Goal: Information Seeking & Learning: Check status

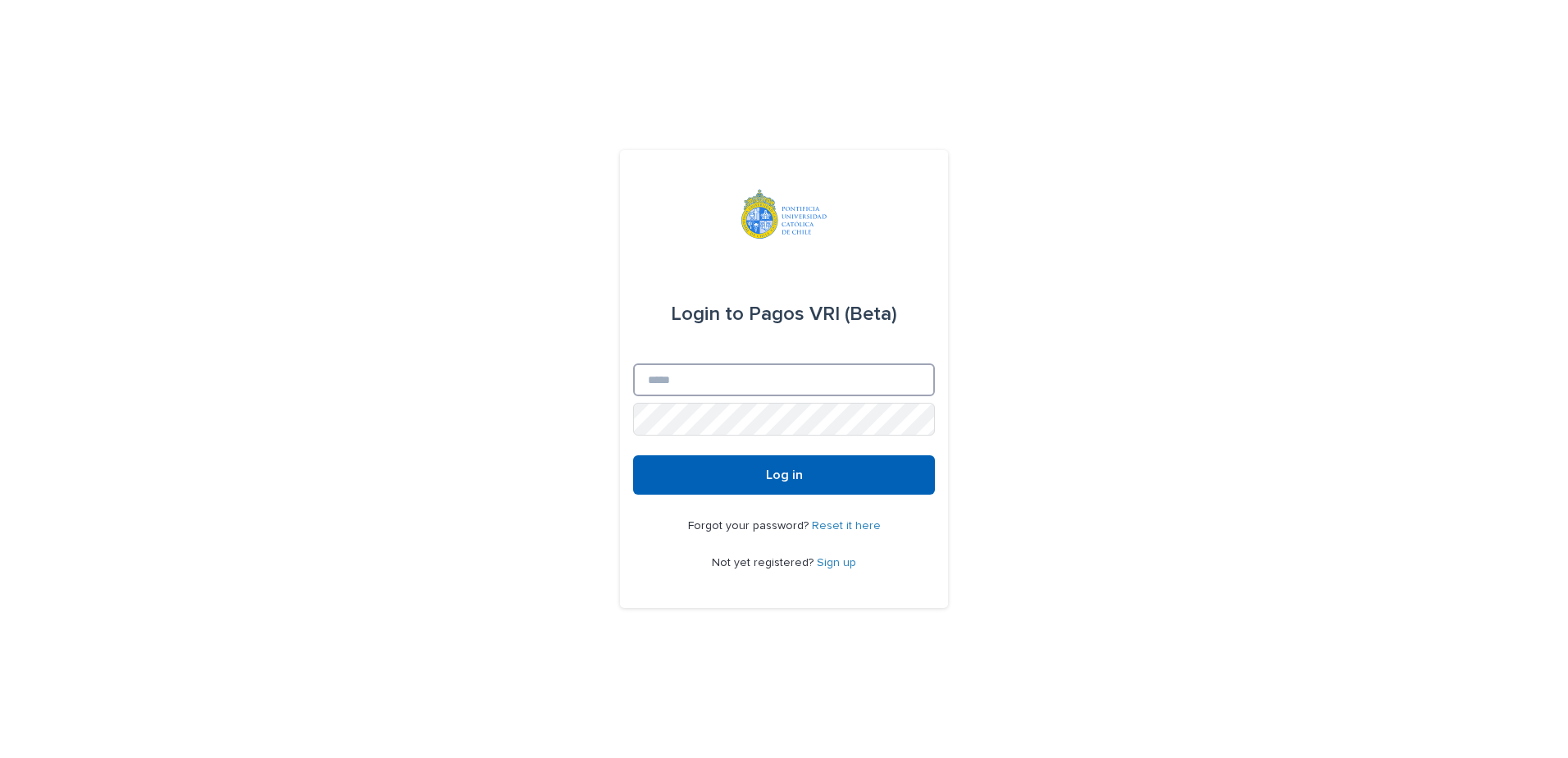
type input "**********"
drag, startPoint x: 852, startPoint y: 465, endPoint x: 871, endPoint y: 453, distance: 22.5
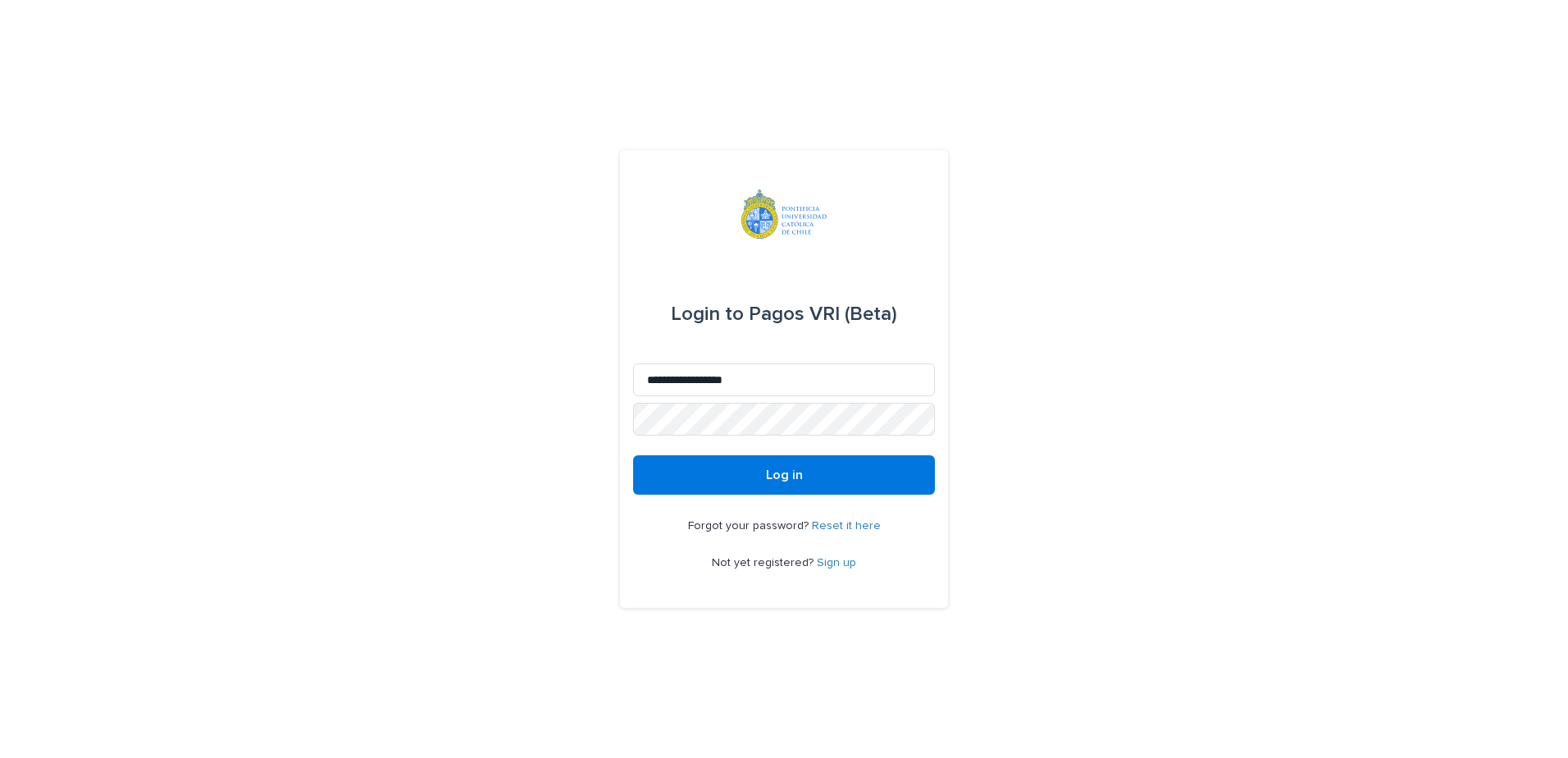
click at [853, 465] on button "Log in" at bounding box center [784, 474] width 302 height 40
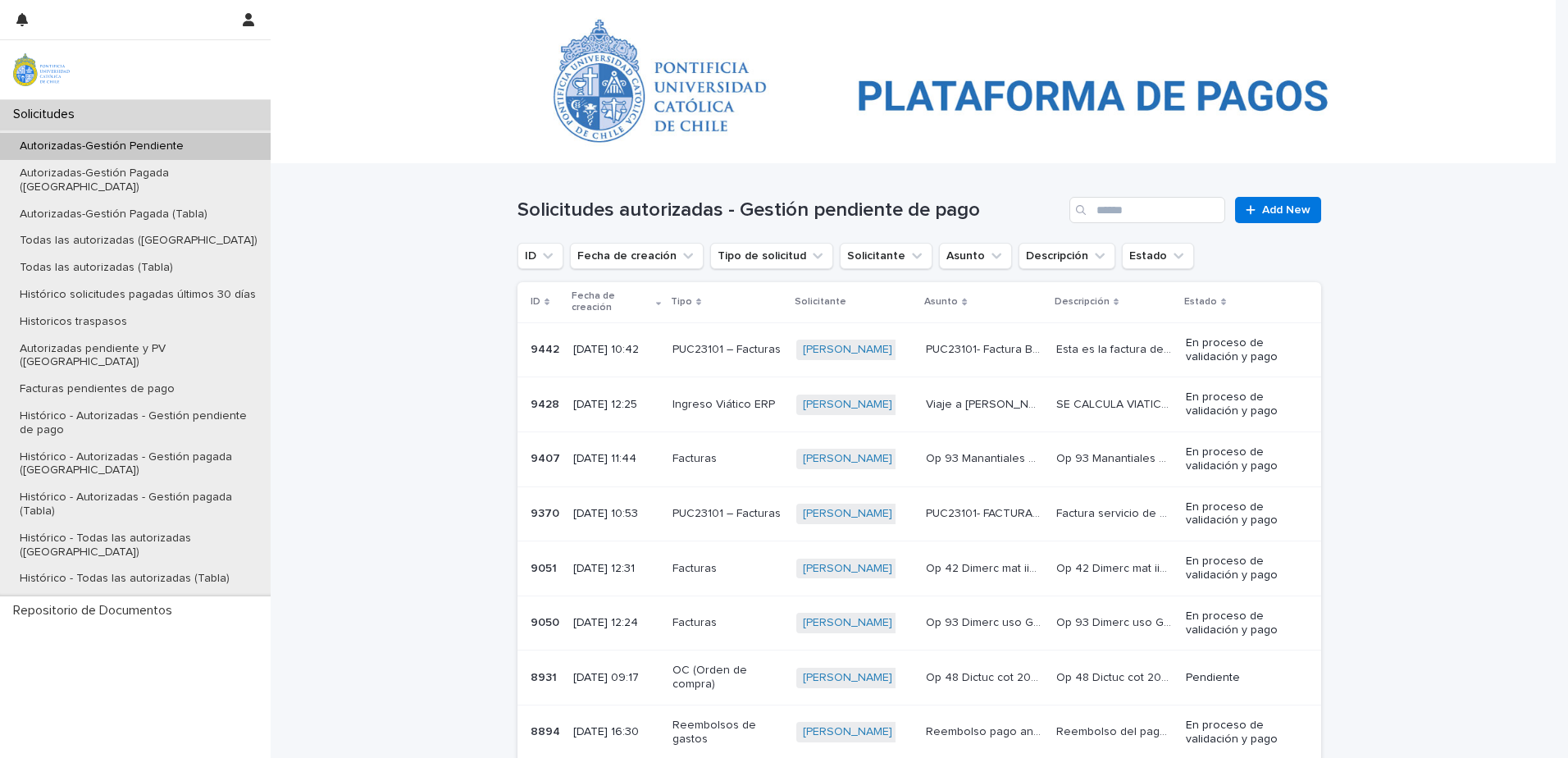
click at [96, 130] on div "Autorizadas-Gestión Pendiente Autorizadas-Gestión Pagada (Kanban) Autorizadas-G…" at bounding box center [136, 362] width 271 height 468
drag, startPoint x: 97, startPoint y: 136, endPoint x: 104, endPoint y: 143, distance: 9.9
click at [97, 136] on div "Autorizadas-Gestión Pendiente" at bounding box center [136, 146] width 271 height 27
drag, startPoint x: 141, startPoint y: 621, endPoint x: 351, endPoint y: 588, distance: 212.6
click at [142, 621] on div "Solicitudes Autorizadas-Gestión Pendiente Autorizadas-Gestión Pagada (Kanban) A…" at bounding box center [136, 428] width 271 height 657
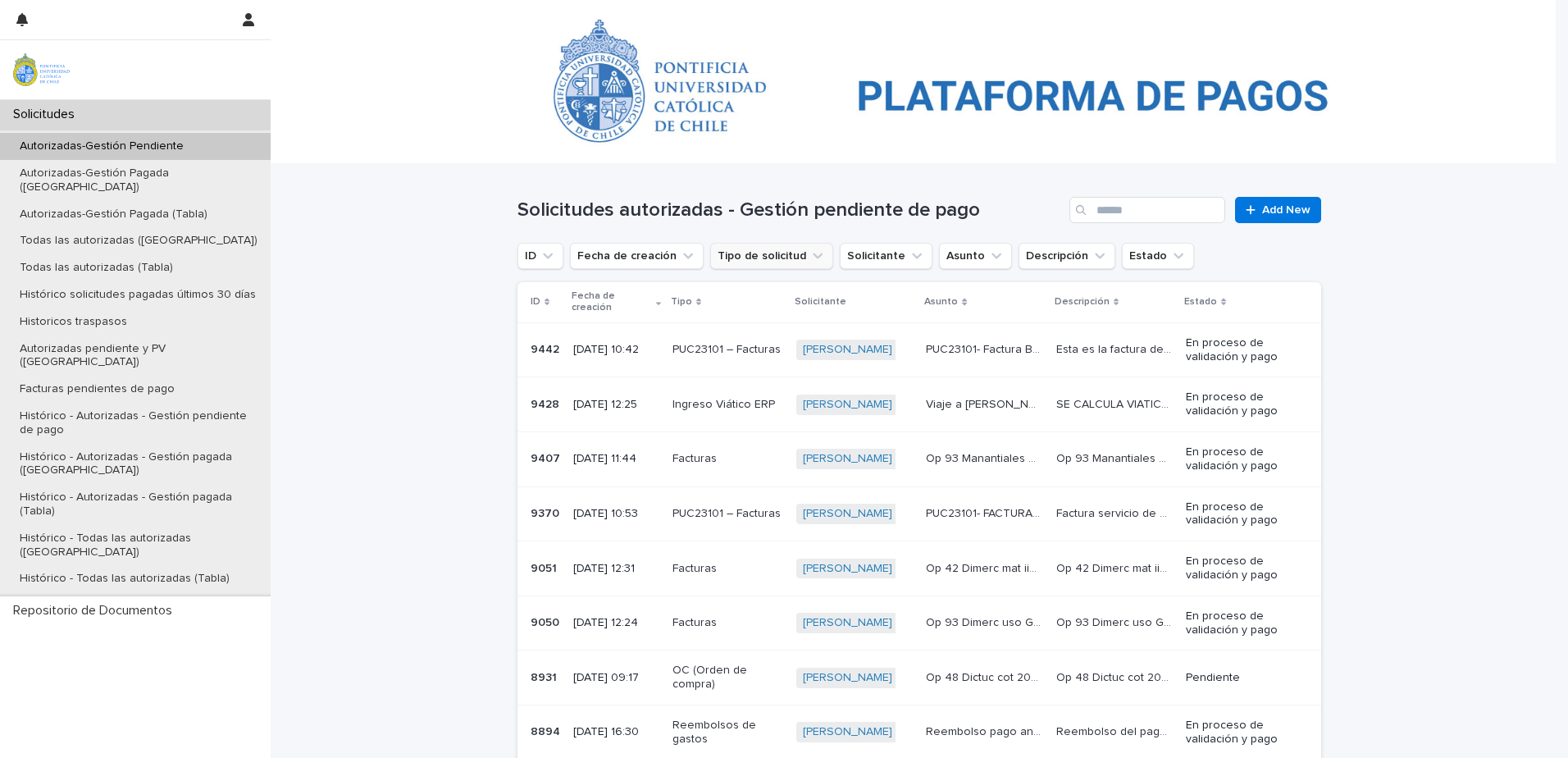
click at [746, 253] on button "Tipo de solicitud" at bounding box center [771, 256] width 123 height 26
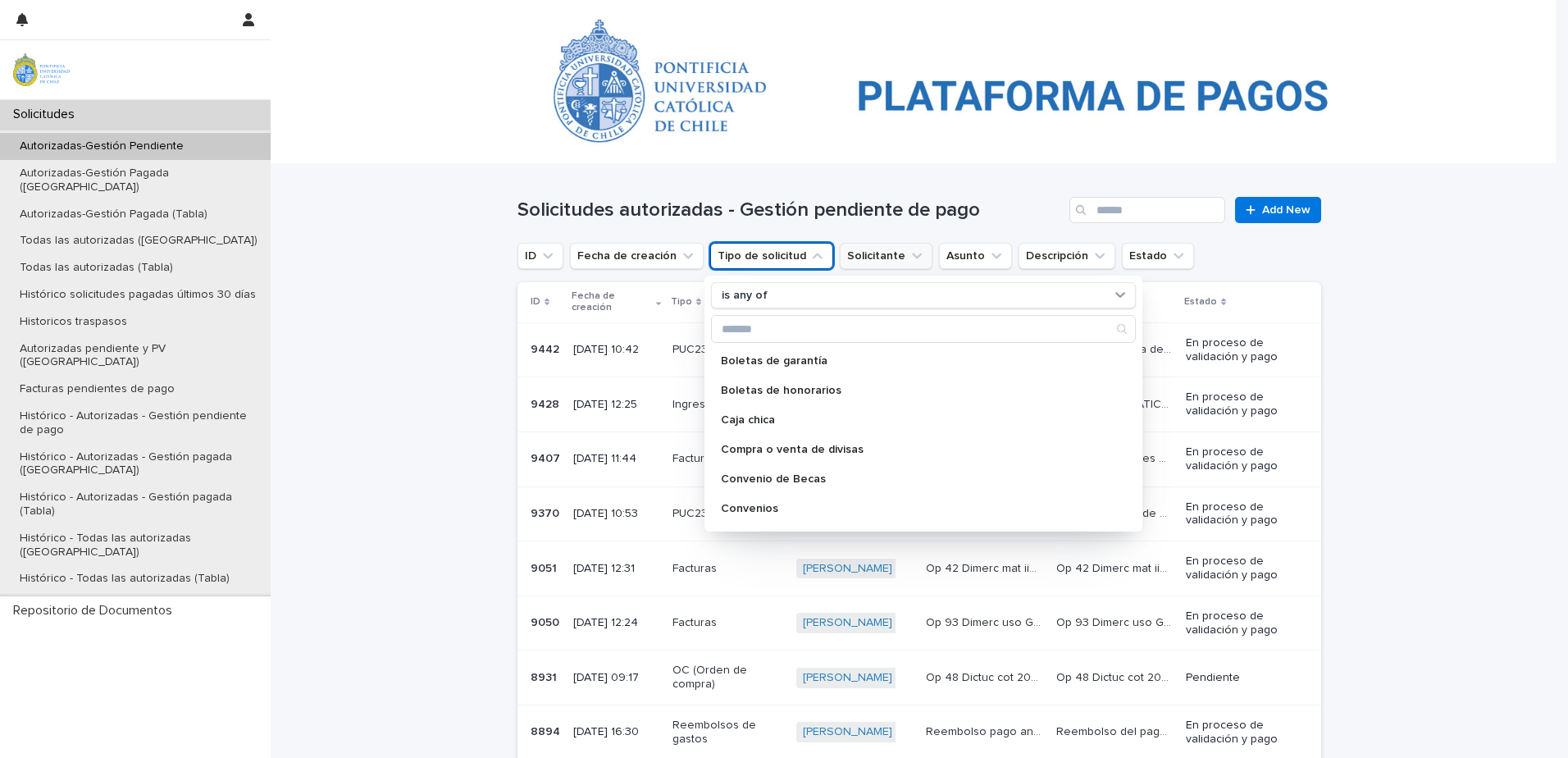
click at [872, 252] on button "Solicitante" at bounding box center [886, 256] width 93 height 26
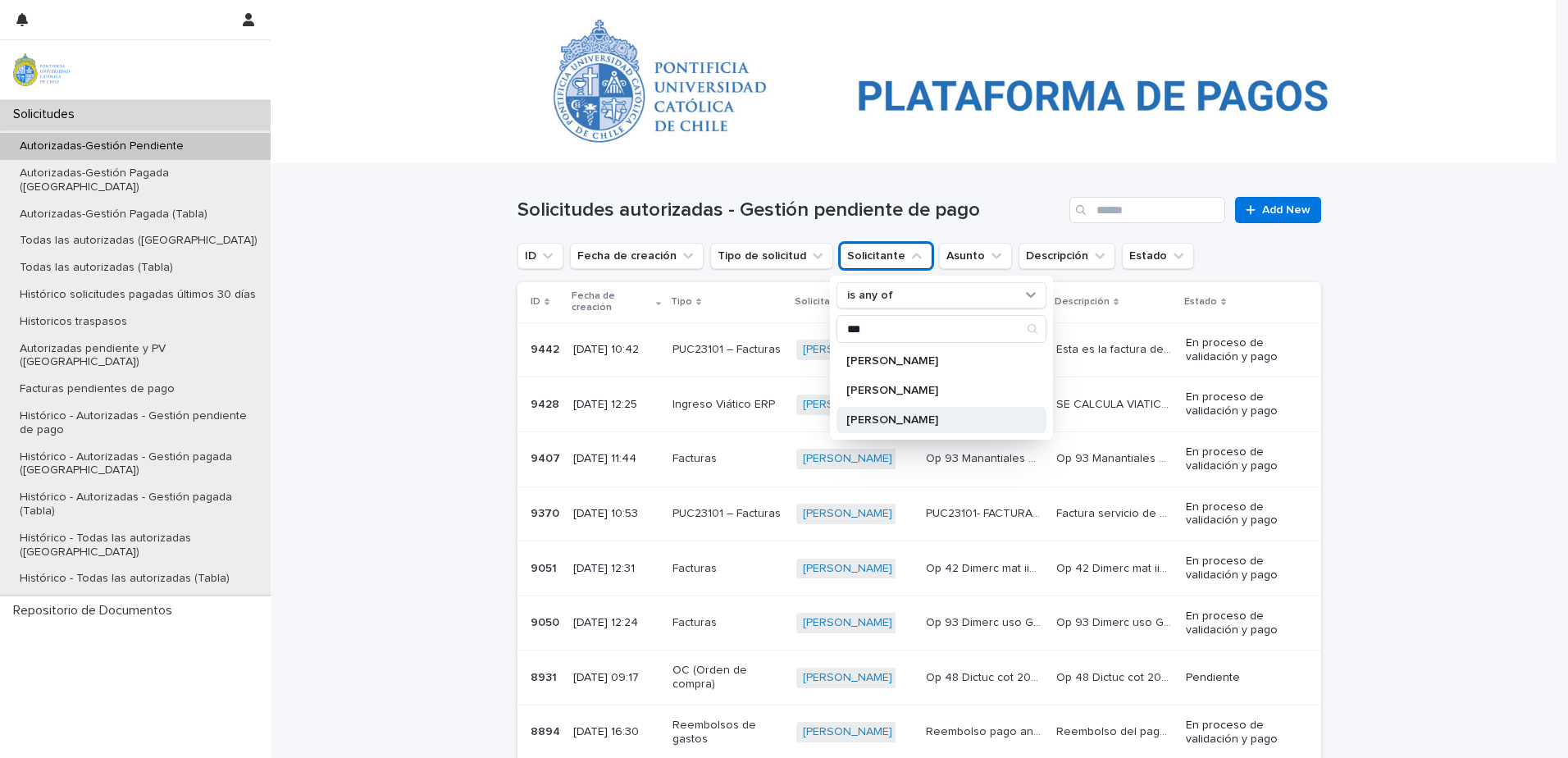
type input "***"
click at [910, 426] on div "Natalia Pérez-Luco" at bounding box center [941, 419] width 210 height 26
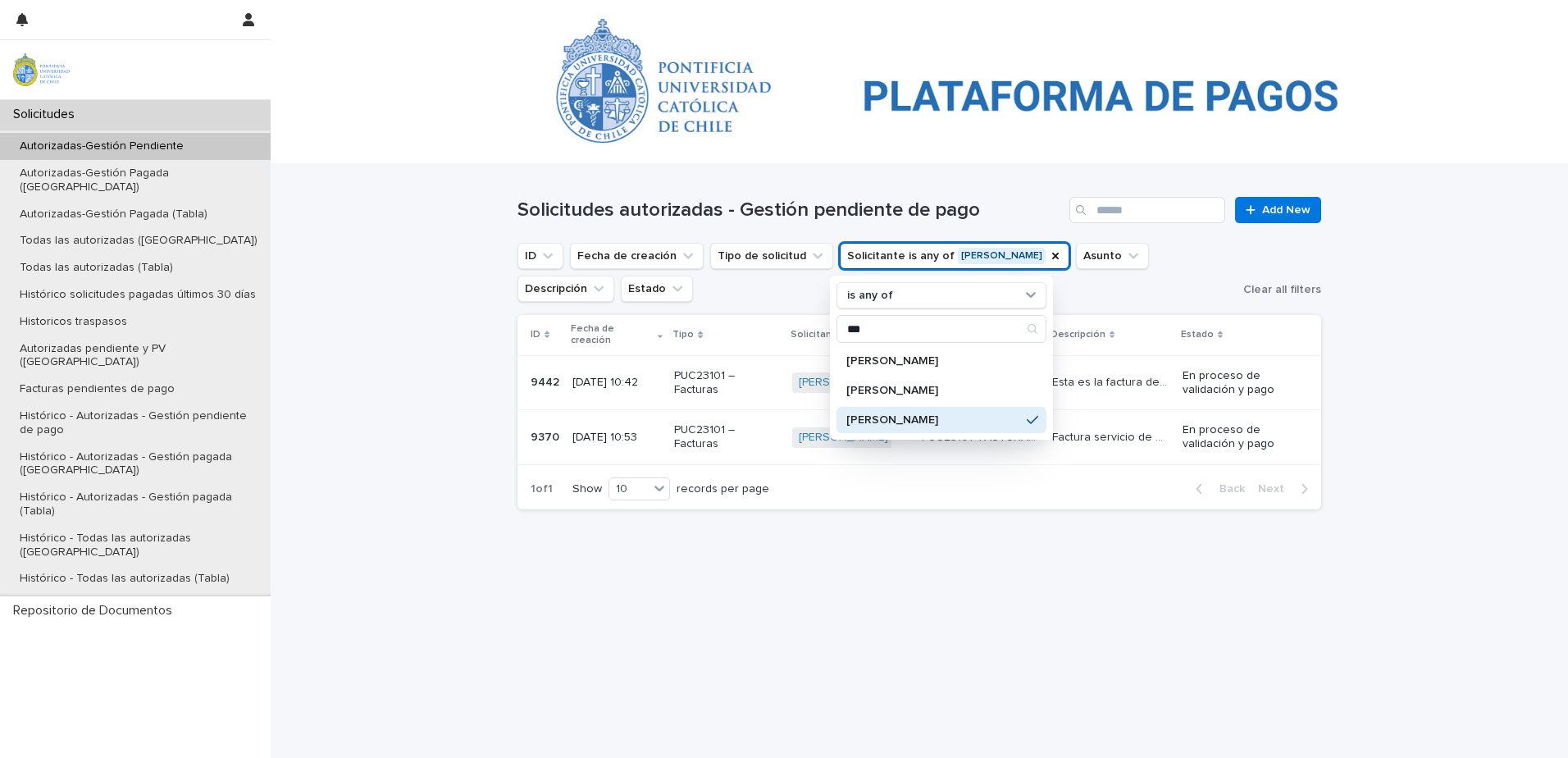
click at [1456, 444] on div "Loading... Saving… Loading... Saving… Solicitudes autorizadas - Gestión pendien…" at bounding box center [920, 460] width 1297 height 593
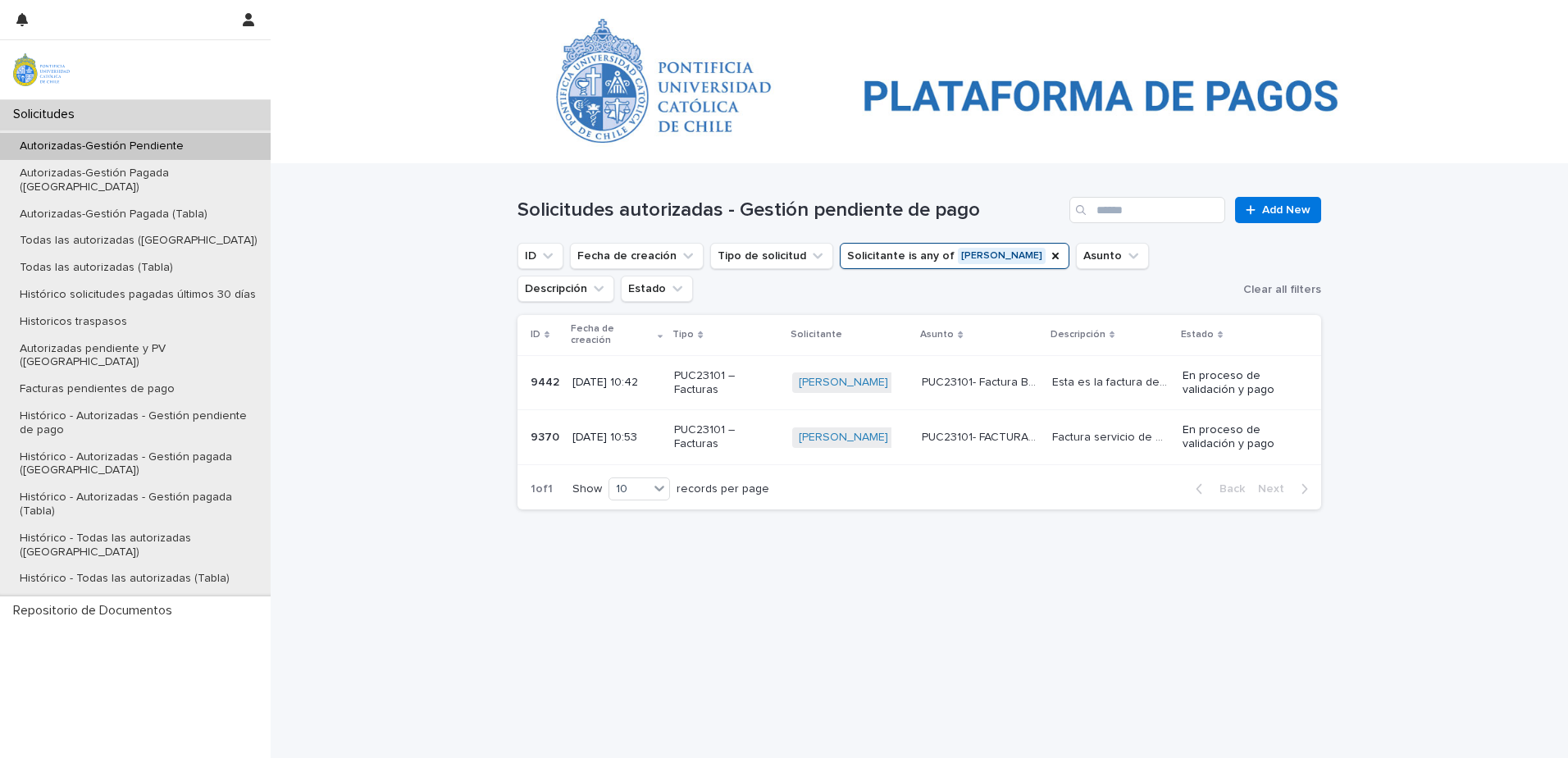
click at [1001, 427] on p "PUC23101- FACTURA- Servicio Alimentación segundo taller en marco del Programa d…" at bounding box center [981, 436] width 121 height 17
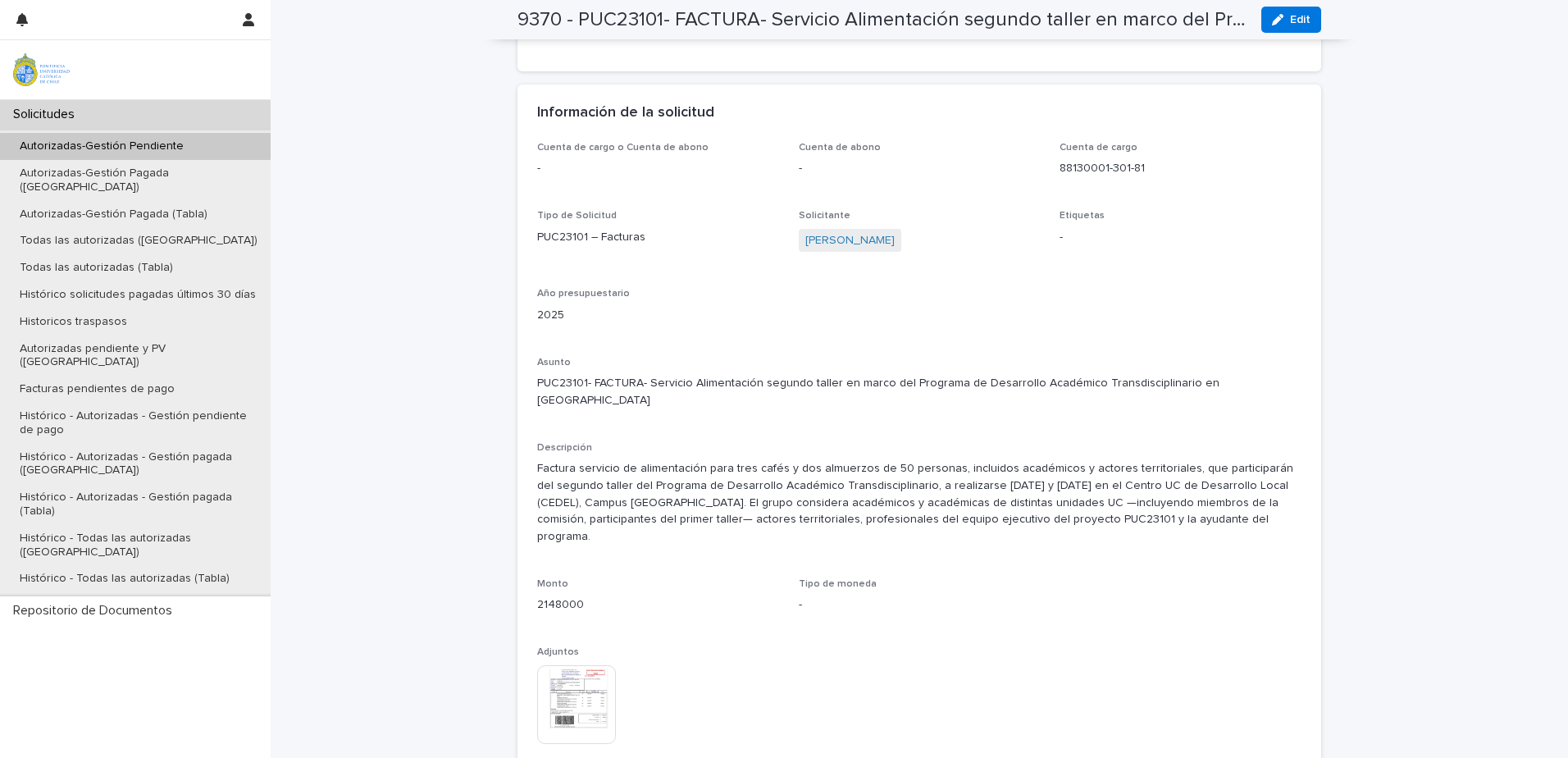
scroll to position [1466, 0]
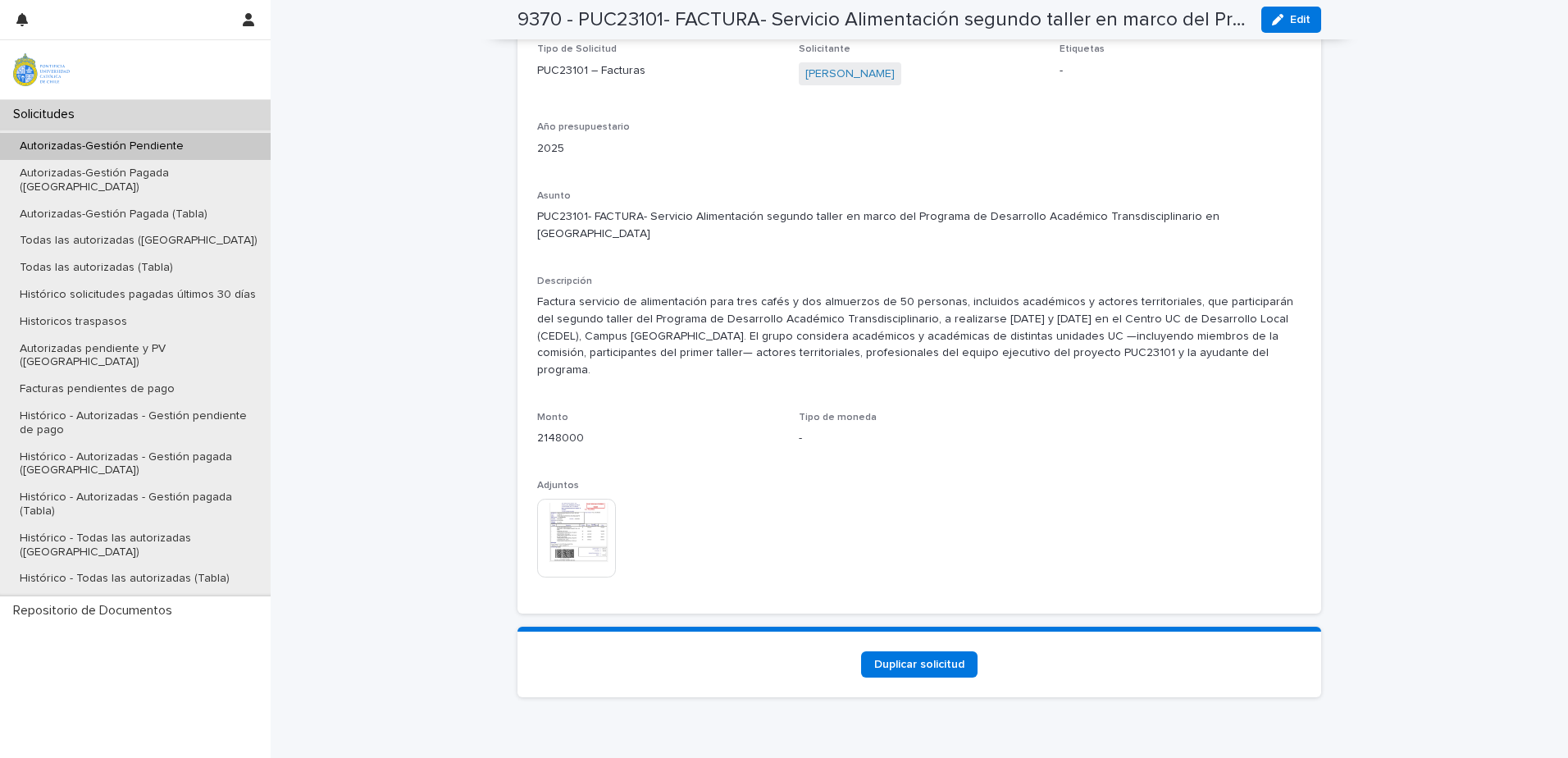
click at [549, 518] on img at bounding box center [576, 537] width 78 height 78
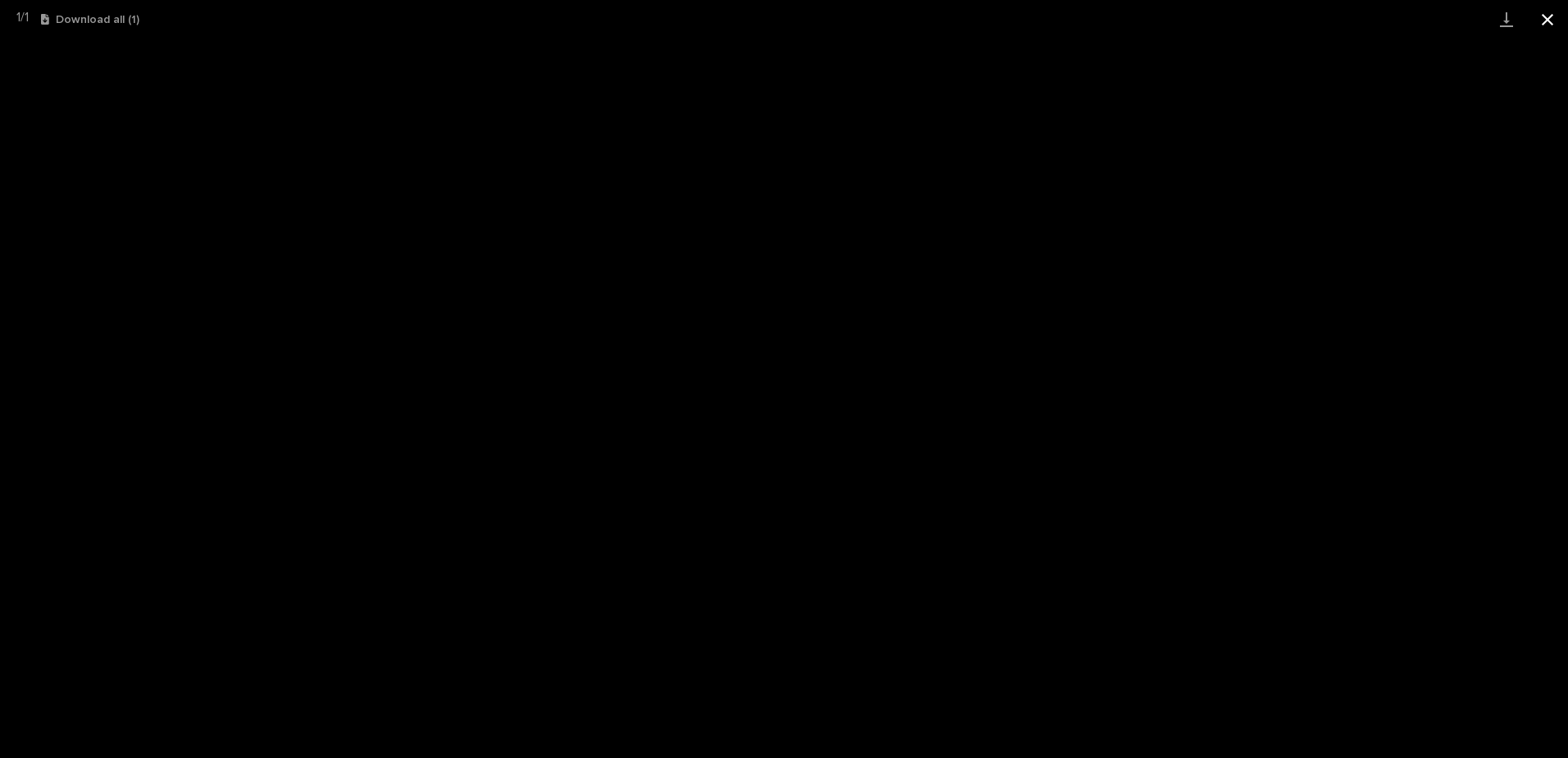
click at [1547, 14] on button "Close gallery" at bounding box center [1547, 19] width 41 height 39
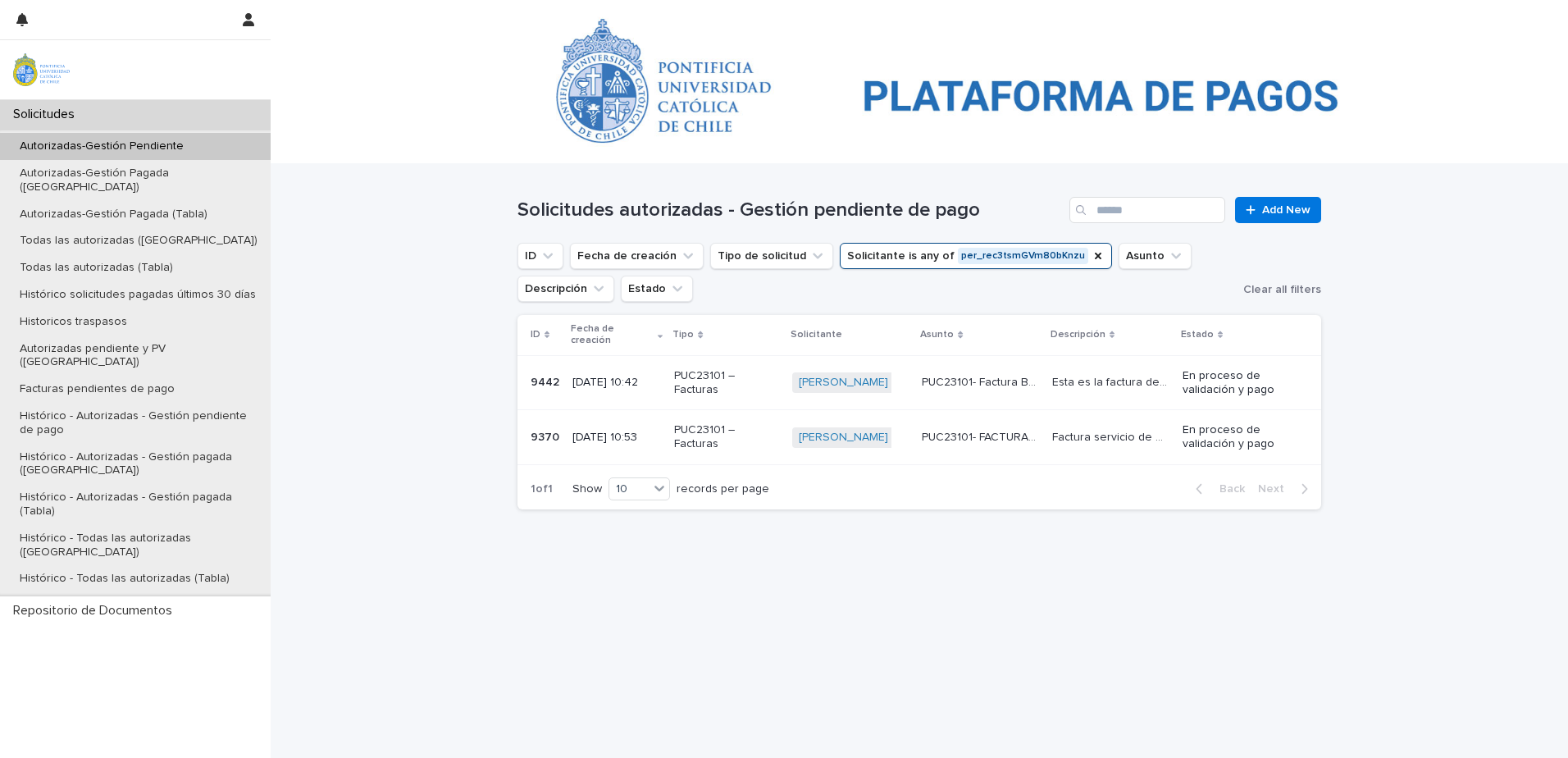
click at [991, 377] on p "PUC23101- Factura Baterías estación Atacama" at bounding box center [981, 381] width 121 height 17
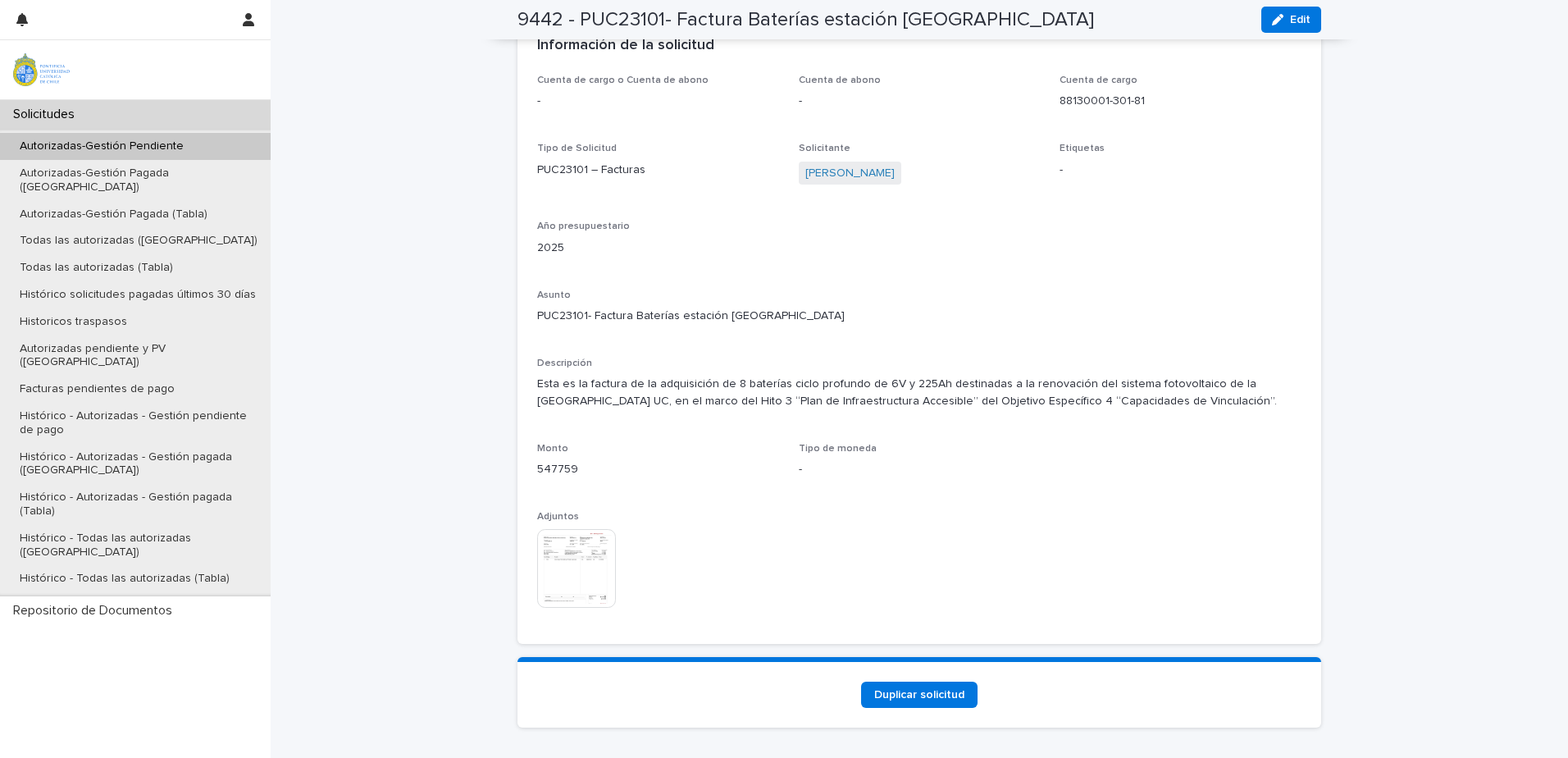
scroll to position [1460, 0]
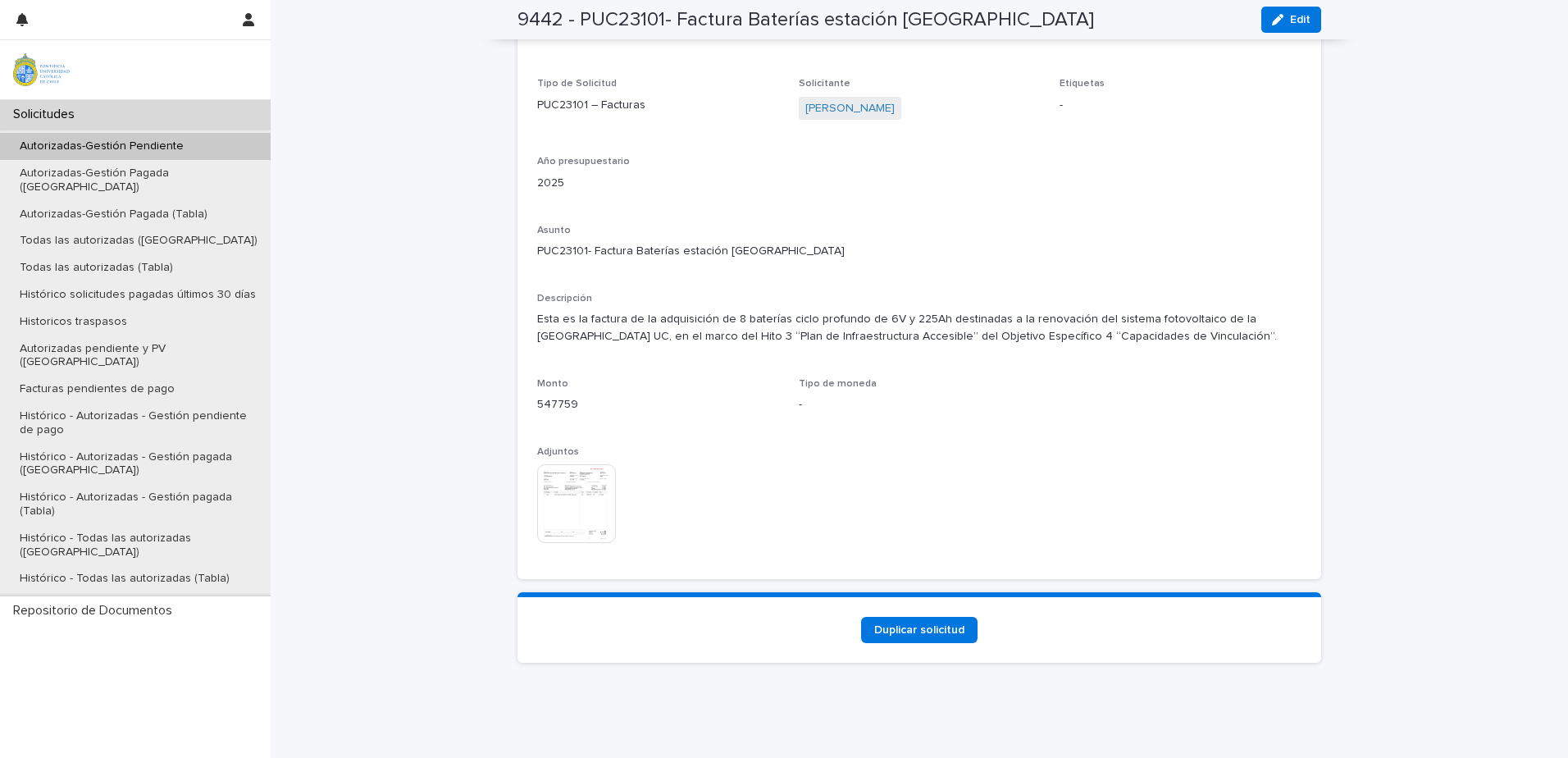
click at [605, 500] on img at bounding box center [576, 502] width 78 height 78
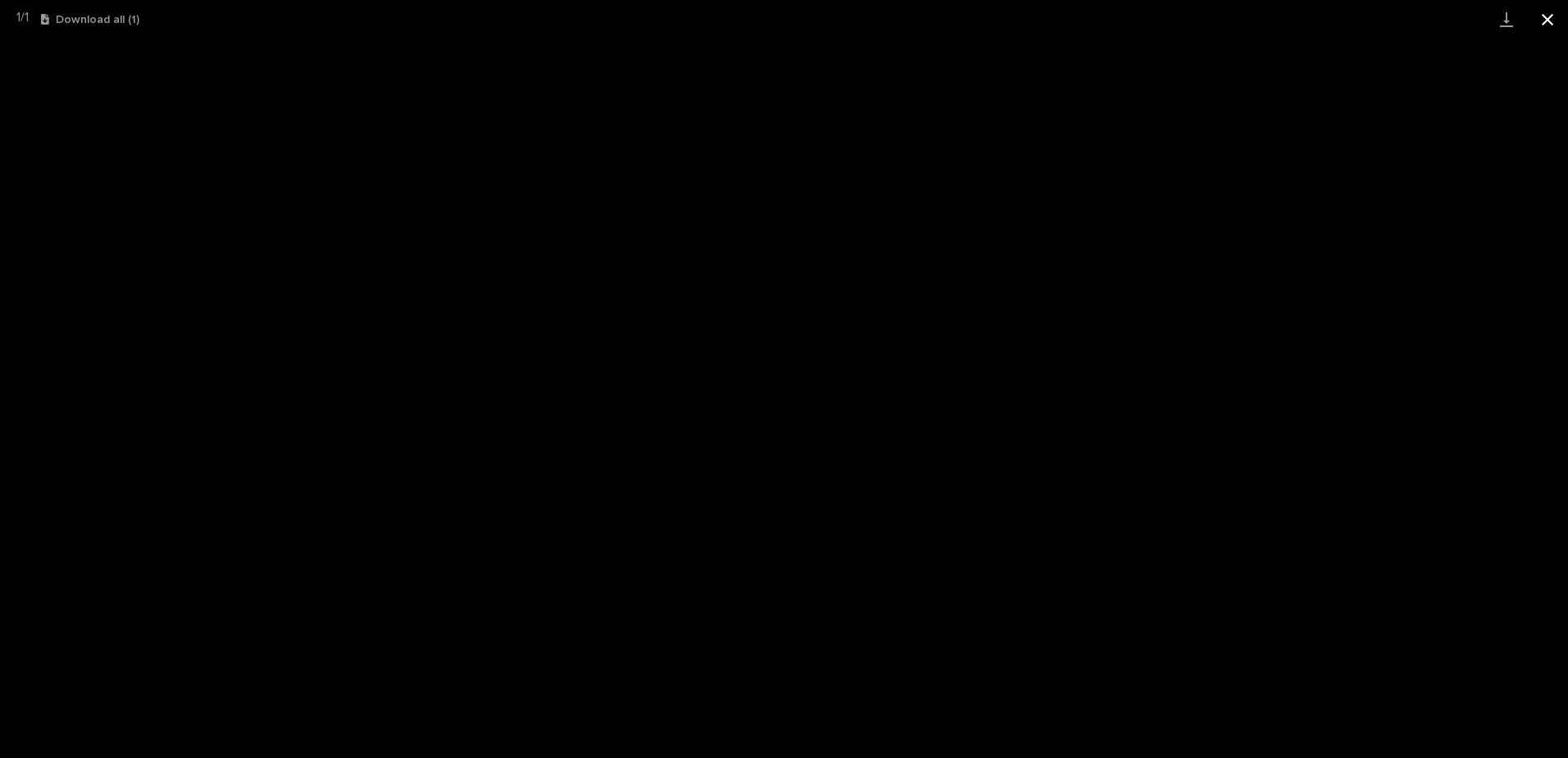
click at [1541, 21] on button "Close gallery" at bounding box center [1547, 19] width 41 height 39
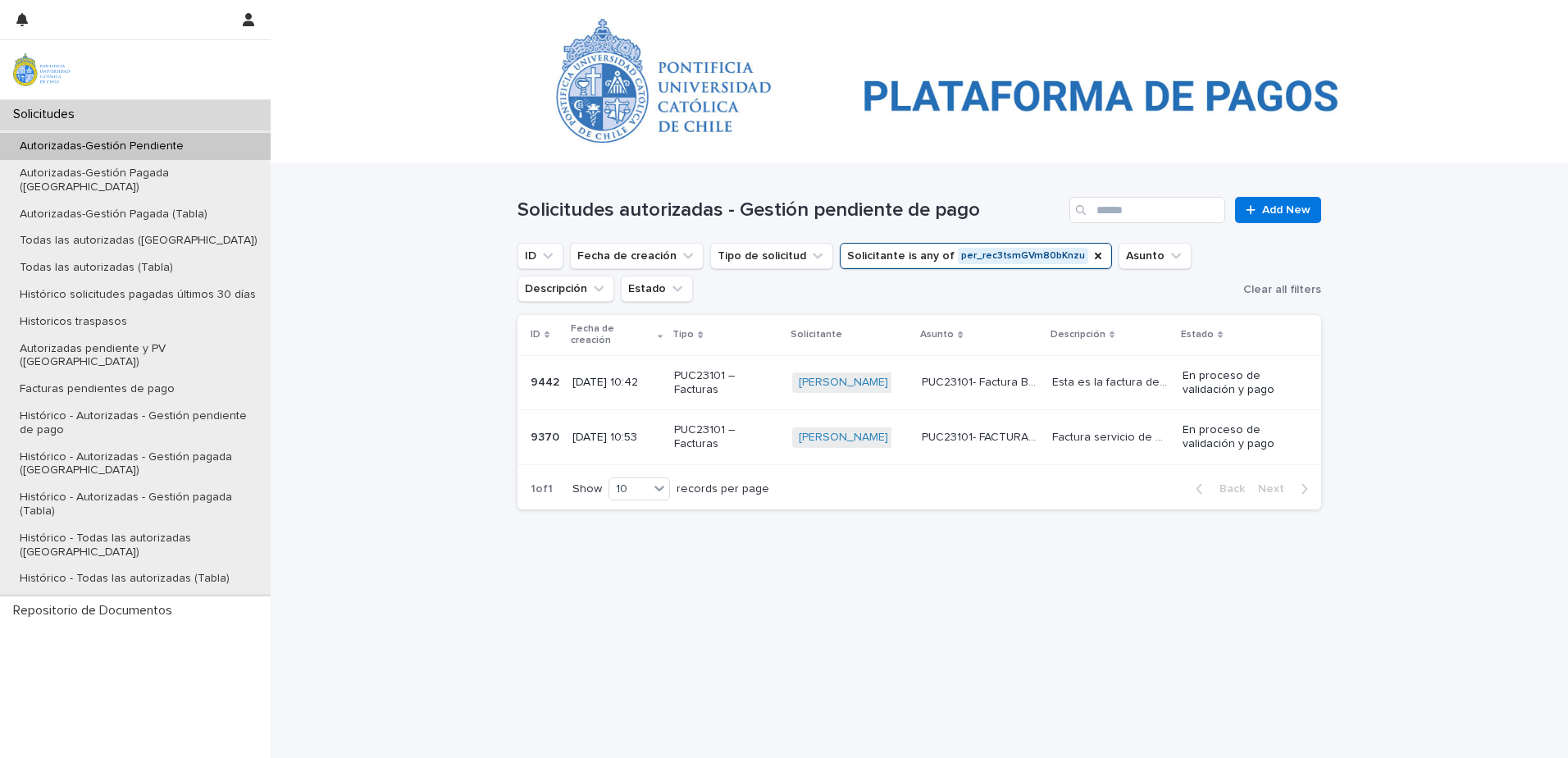
click at [1028, 373] on p "PUC23101- Factura Baterías estación Atacama" at bounding box center [981, 381] width 121 height 17
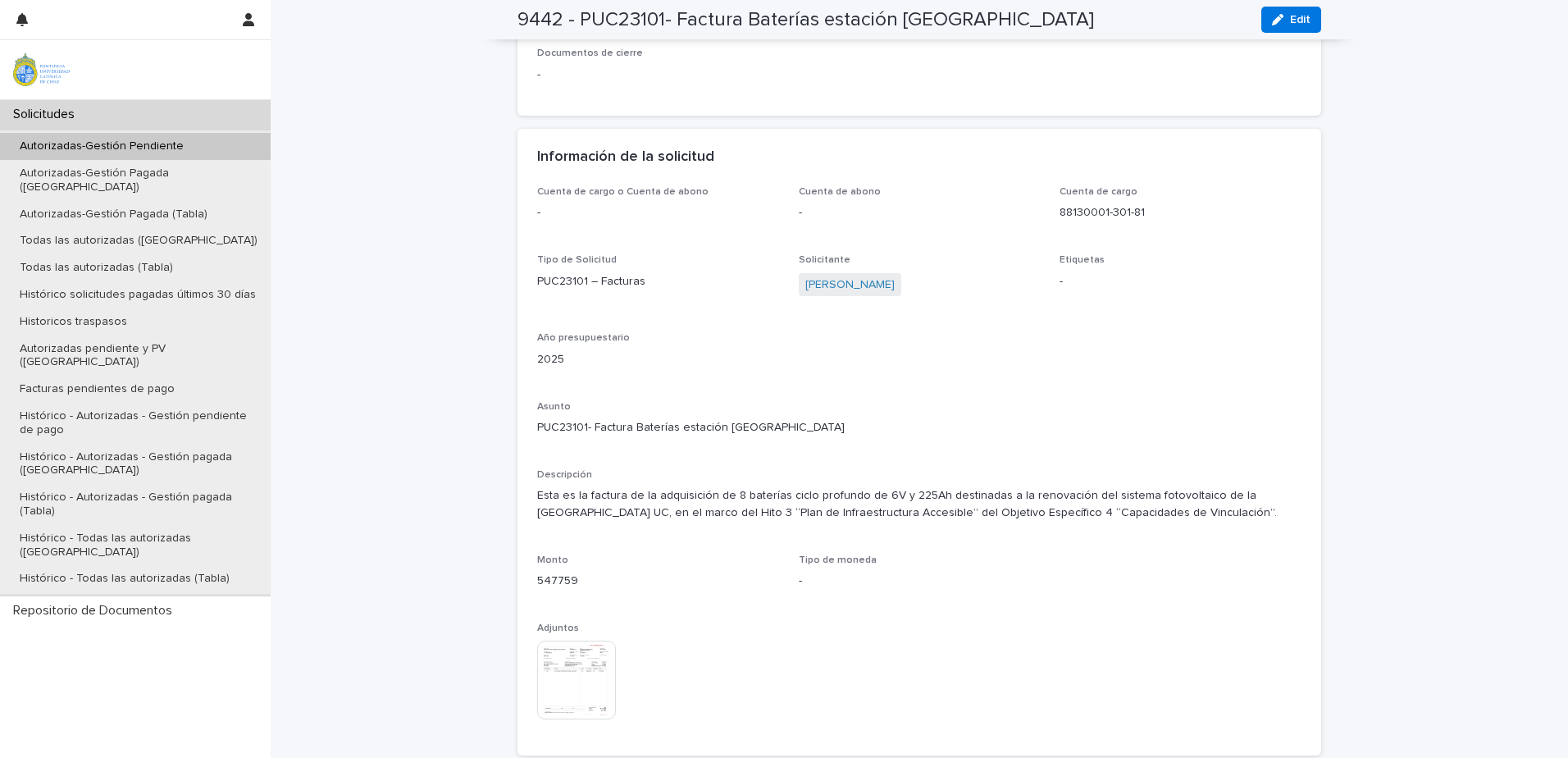
scroll to position [1460, 0]
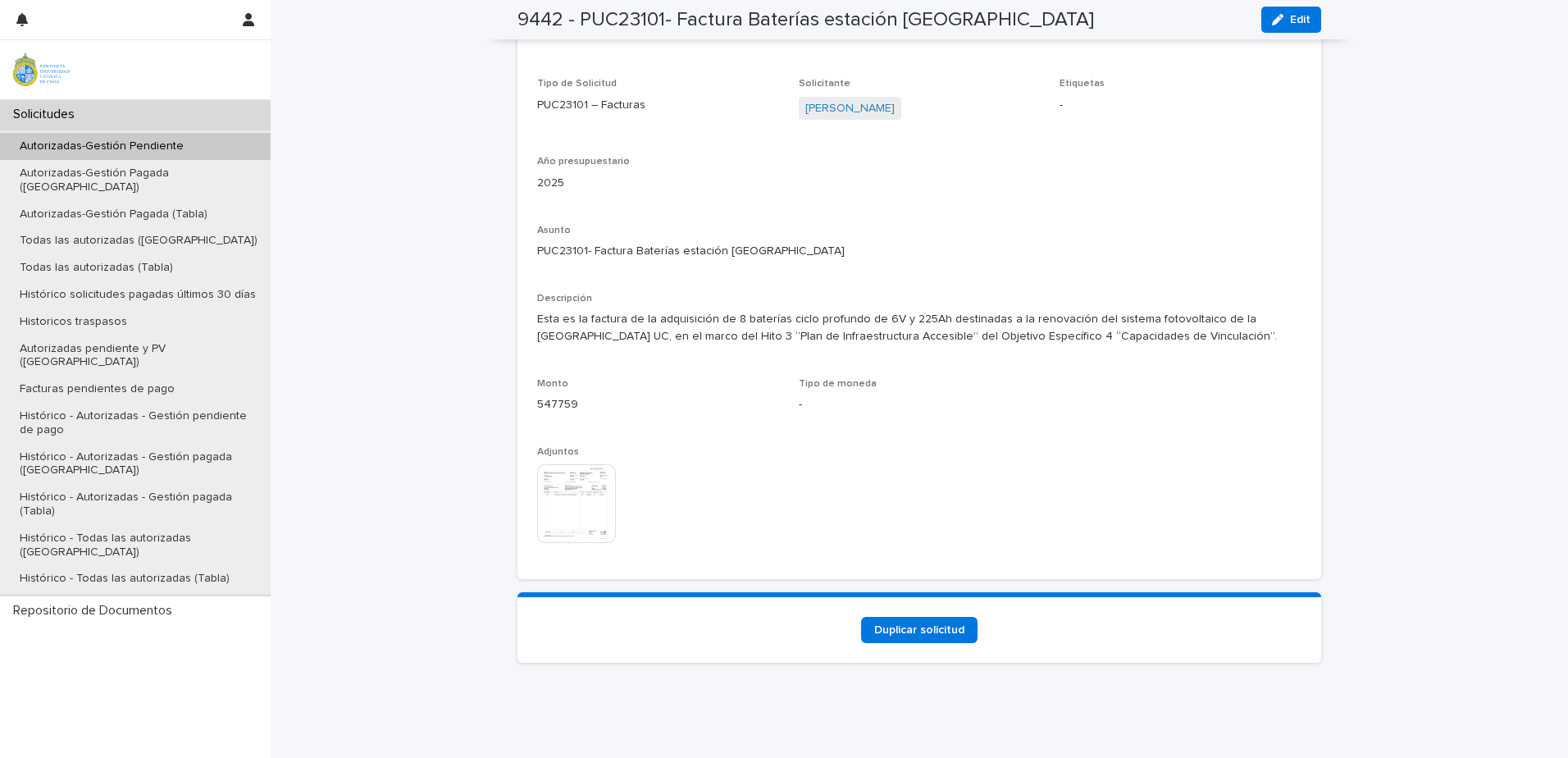
click at [560, 489] on img at bounding box center [576, 502] width 78 height 78
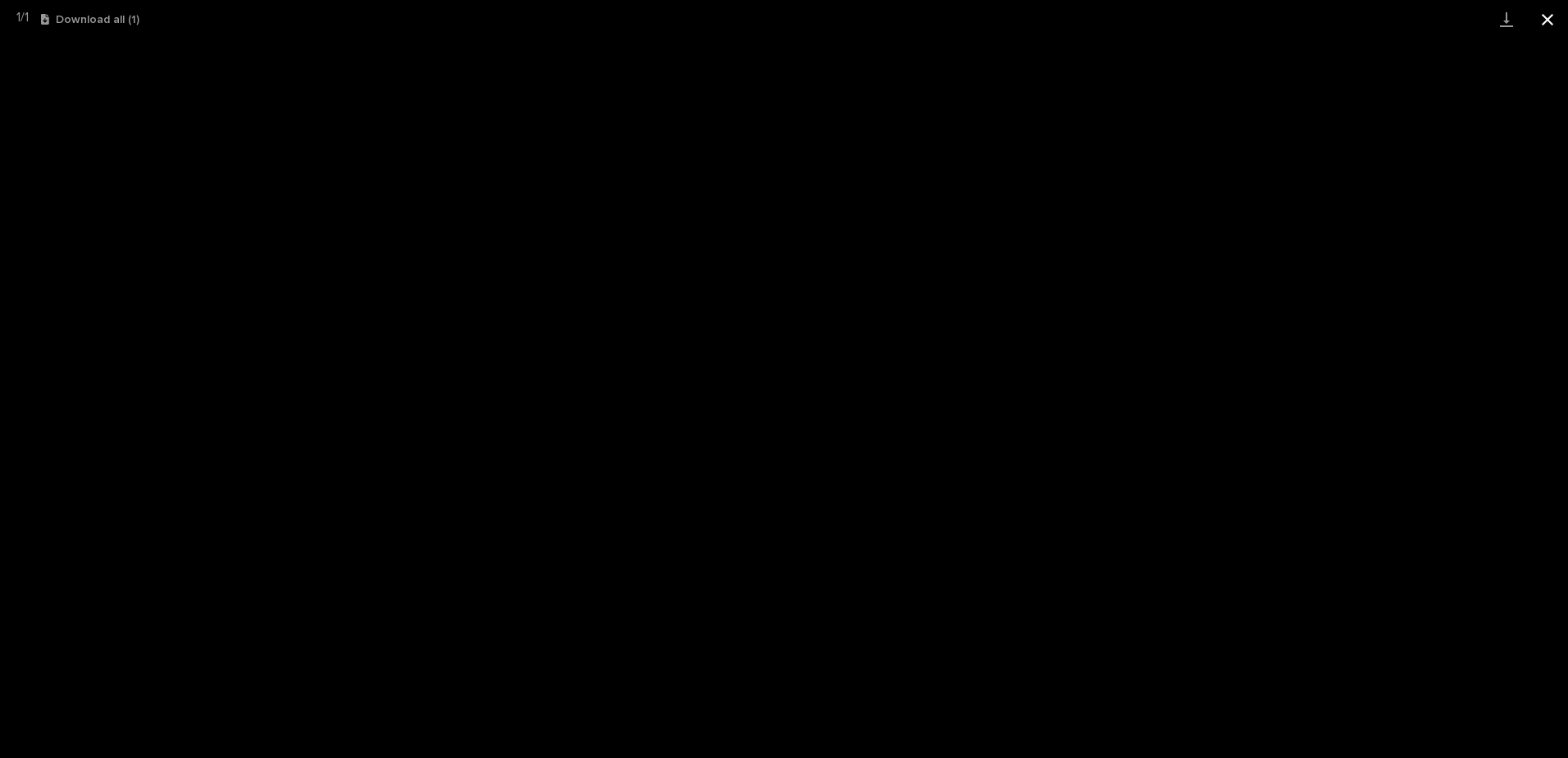
click at [1565, 19] on button "Close gallery" at bounding box center [1547, 19] width 41 height 39
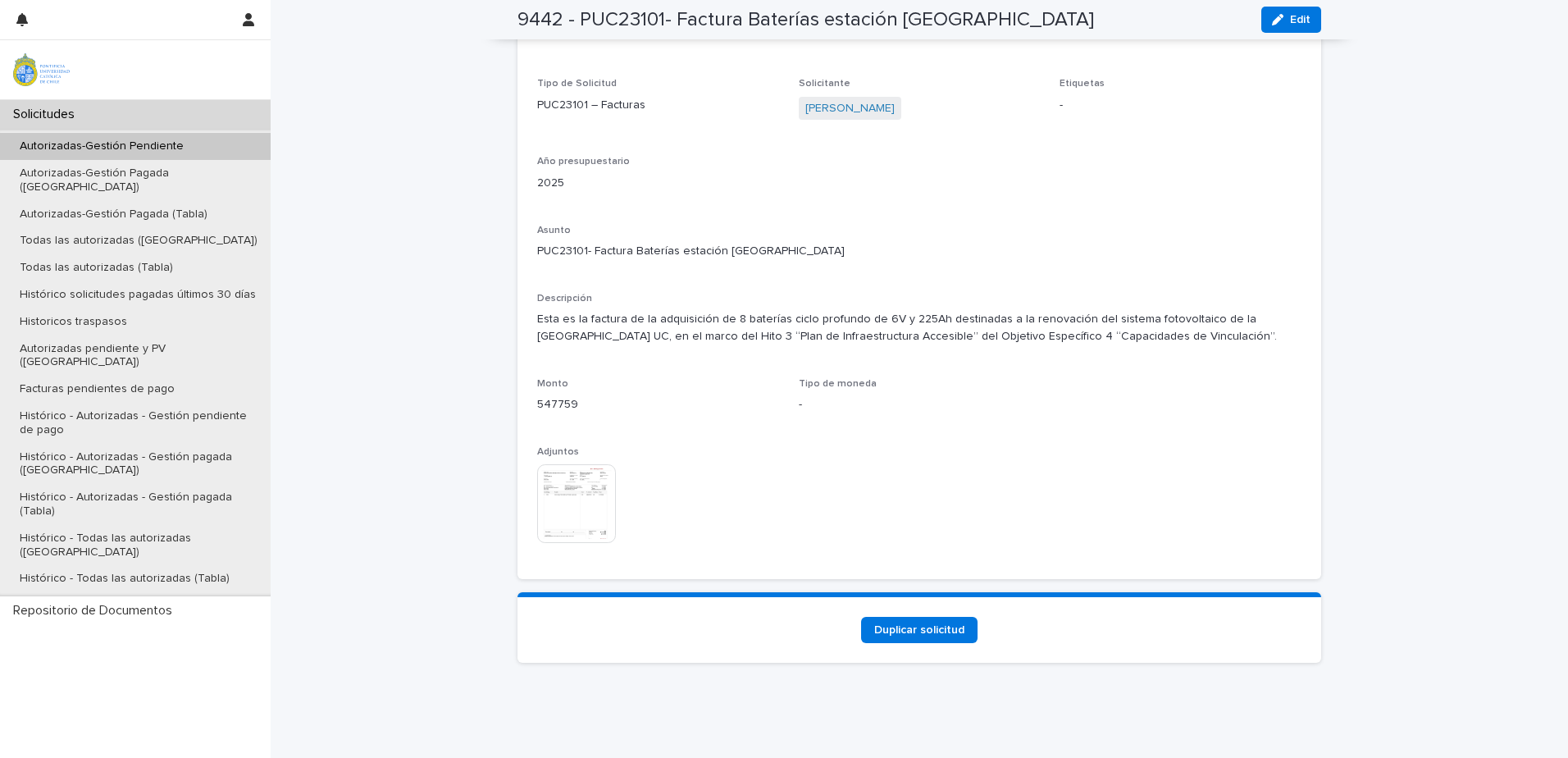
click at [74, 151] on p "Autorizadas-Gestión Pendiente" at bounding box center [102, 146] width 191 height 14
